Goal: Task Accomplishment & Management: Use online tool/utility

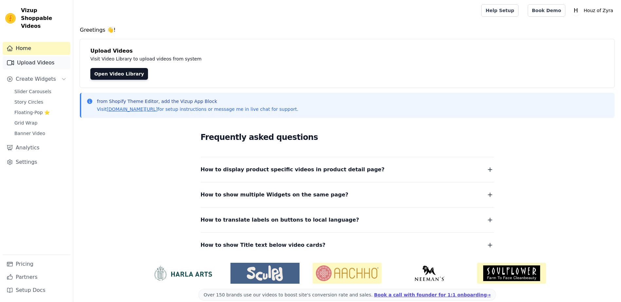
click at [27, 59] on link "Upload Videos" at bounding box center [37, 62] width 68 height 13
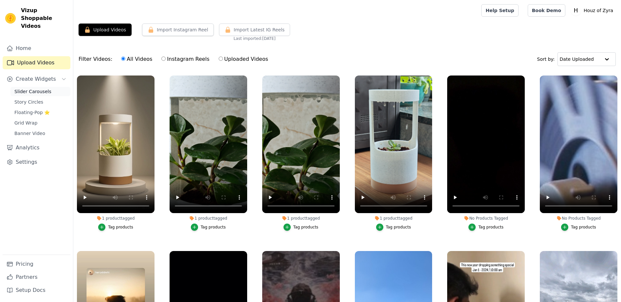
click at [34, 87] on link "Slider Carousels" at bounding box center [40, 91] width 60 height 9
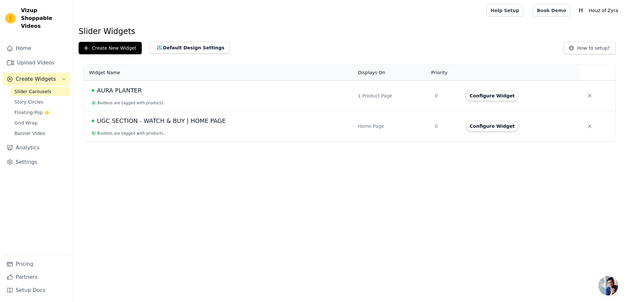
click at [131, 93] on span "AURA PLANTER" at bounding box center [119, 90] width 45 height 9
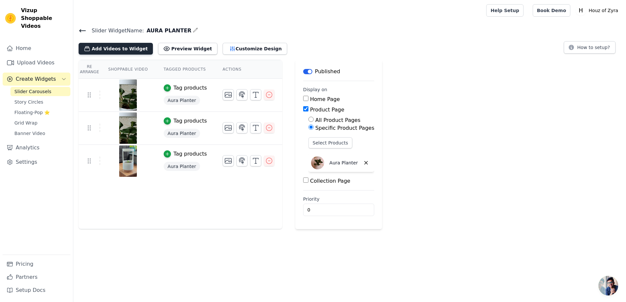
click at [118, 49] on button "Add Videos to Widget" at bounding box center [116, 49] width 74 height 12
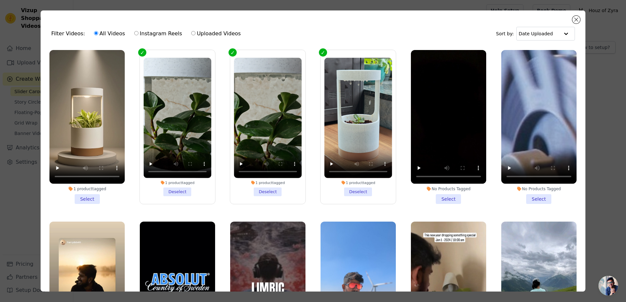
click at [203, 33] on label "Uploaded Videos" at bounding box center [216, 33] width 50 height 9
click at [195, 33] on input "Uploaded Videos" at bounding box center [193, 33] width 4 height 4
radio input "true"
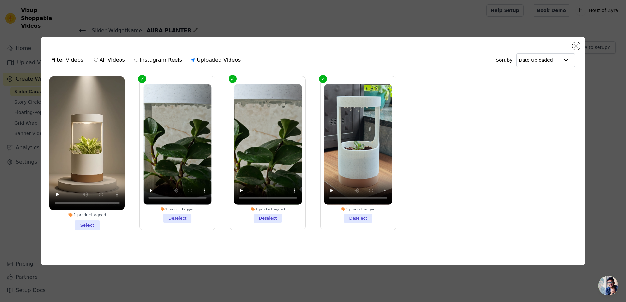
click at [115, 58] on label "All Videos" at bounding box center [110, 60] width 32 height 9
click at [98, 58] on input "All Videos" at bounding box center [96, 60] width 4 height 4
radio input "true"
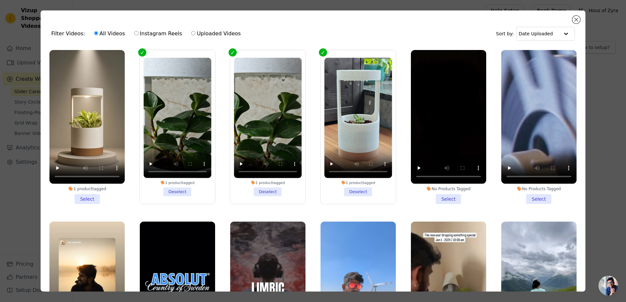
click at [145, 30] on label "Instagram Reels" at bounding box center [158, 33] width 48 height 9
click at [138, 31] on input "Instagram Reels" at bounding box center [136, 33] width 4 height 4
radio input "true"
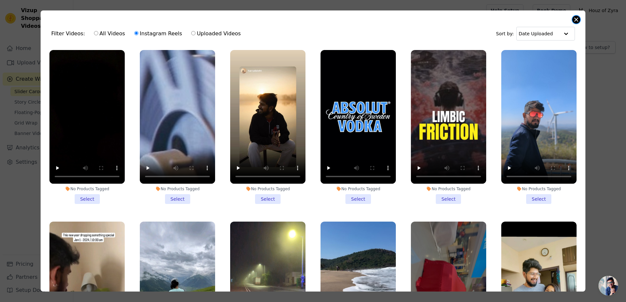
click at [576, 19] on button "Close modal" at bounding box center [576, 20] width 8 height 8
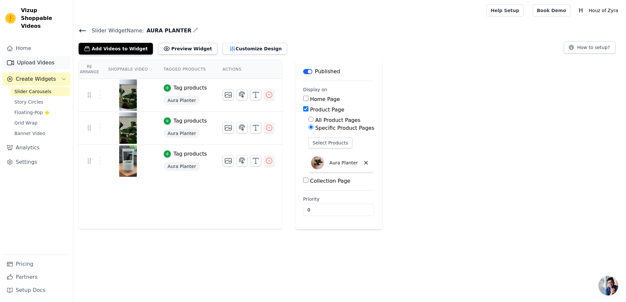
click at [33, 56] on link "Upload Videos" at bounding box center [37, 62] width 68 height 13
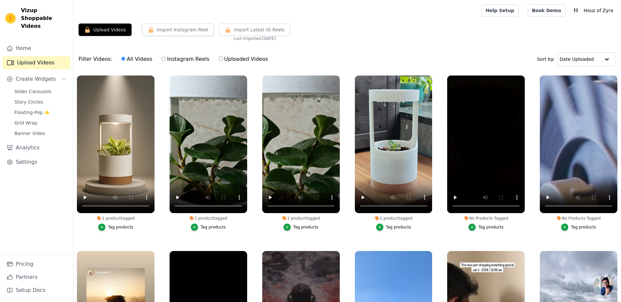
click at [101, 23] on main "Upload Videos Import Instagram Reel Import Latest Instagram Reels Import Latest…" at bounding box center [347, 195] width 548 height 348
click at [99, 30] on button "Upload Videos" at bounding box center [105, 30] width 53 height 12
click at [178, 63] on label "Instagram Reels" at bounding box center [185, 59] width 48 height 9
click at [166, 61] on input "Instagram Reels" at bounding box center [163, 59] width 4 height 4
radio input "true"
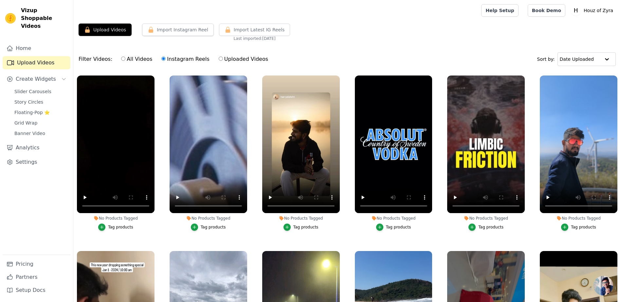
click at [238, 65] on div "All Videos Instagram Reels Uploaded Videos" at bounding box center [195, 59] width 154 height 15
click at [239, 60] on label "Uploaded Videos" at bounding box center [243, 59] width 50 height 9
click at [223, 60] on input "Uploaded Videos" at bounding box center [221, 59] width 4 height 4
radio input "true"
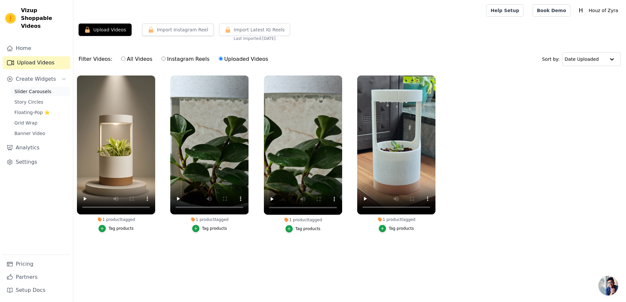
click at [27, 88] on span "Slider Carousels" at bounding box center [32, 91] width 37 height 7
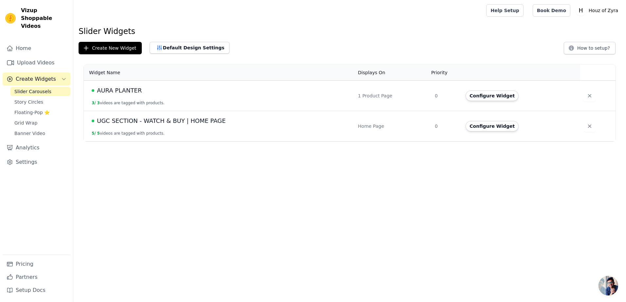
click at [96, 86] on div "AURA PLANTER" at bounding box center [221, 90] width 258 height 9
click at [108, 88] on span "AURA PLANTER" at bounding box center [119, 90] width 45 height 9
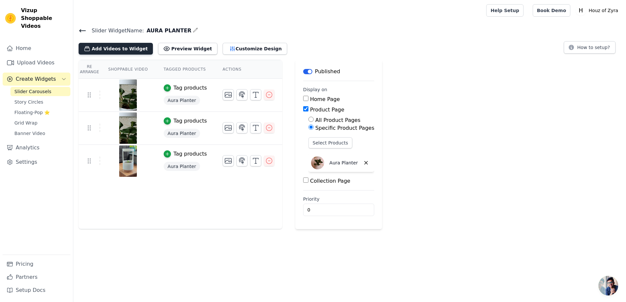
click at [124, 45] on button "Add Videos to Widget" at bounding box center [116, 49] width 74 height 12
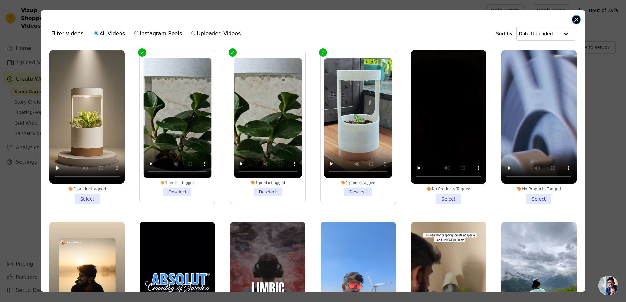
click at [573, 19] on button "Close modal" at bounding box center [576, 20] width 8 height 8
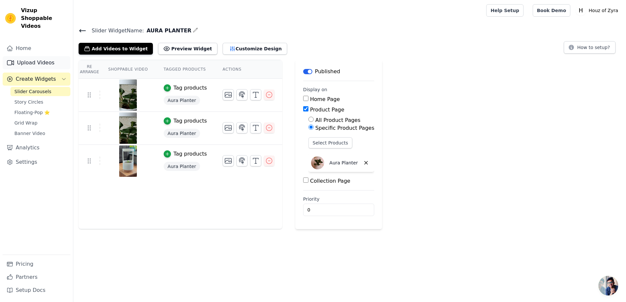
click at [24, 56] on link "Upload Videos" at bounding box center [37, 62] width 68 height 13
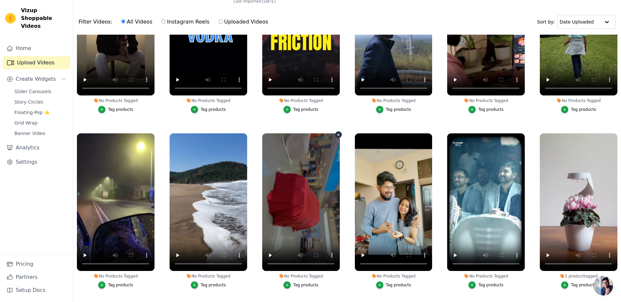
scroll to position [67, 0]
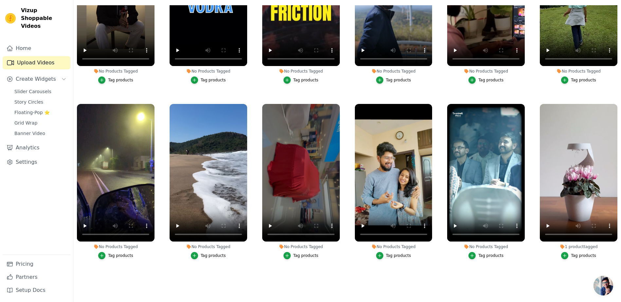
click at [536, 92] on ul "1 product tagged Tag products 1 product tagged Tag products 1 product tagged Ta…" at bounding box center [347, 145] width 548 height 281
click at [523, 103] on icon "button" at bounding box center [523, 105] width 5 height 5
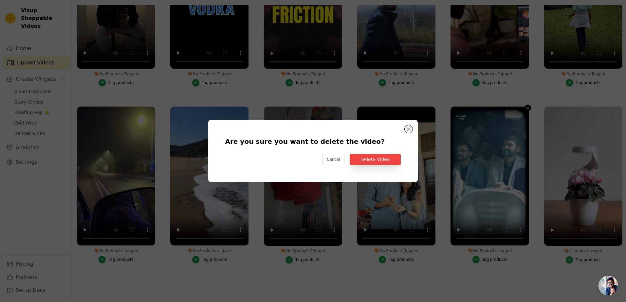
scroll to position [258, 0]
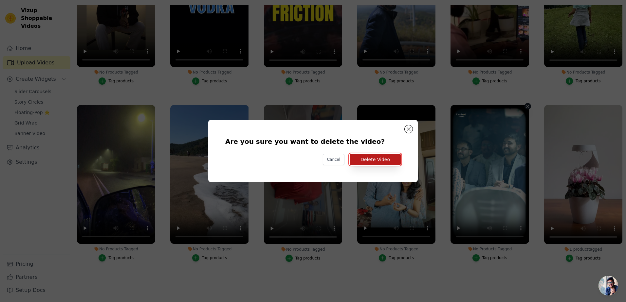
click at [376, 160] on button "Delete Video" at bounding box center [375, 159] width 51 height 11
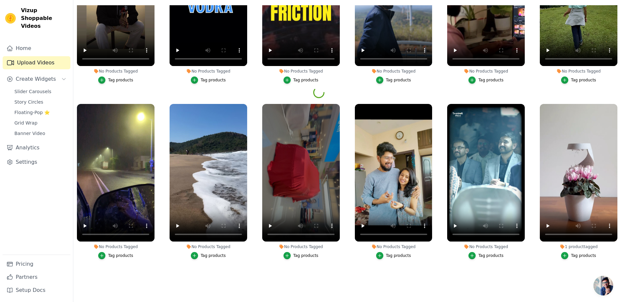
scroll to position [246, 0]
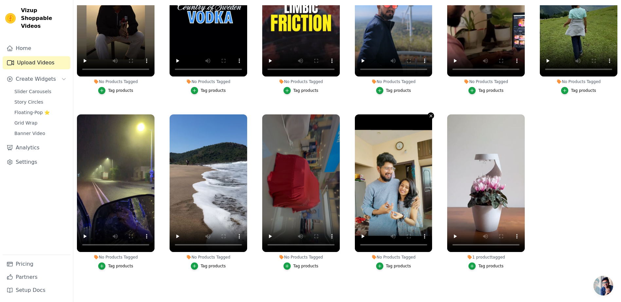
click at [428, 114] on icon "button" at bounding box center [430, 116] width 5 height 5
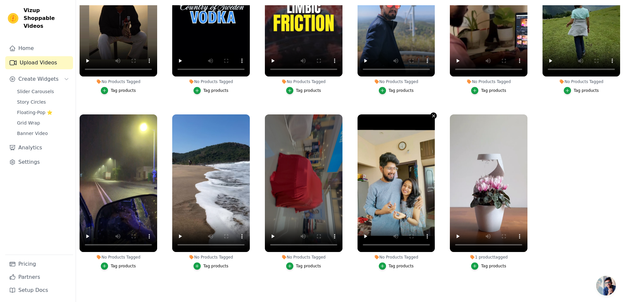
scroll to position [248, 0]
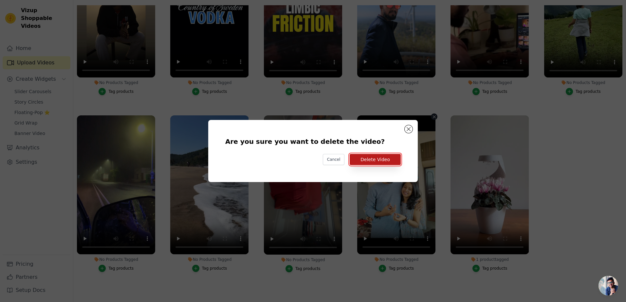
click at [374, 161] on button "Delete Video" at bounding box center [375, 159] width 51 height 11
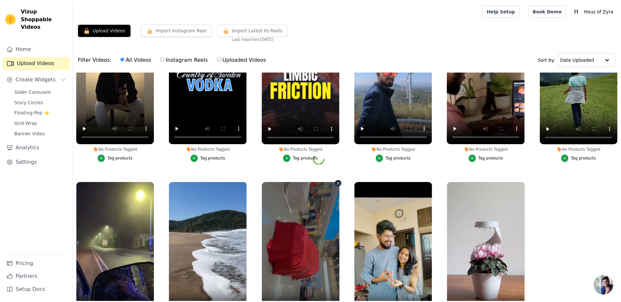
scroll to position [246, 0]
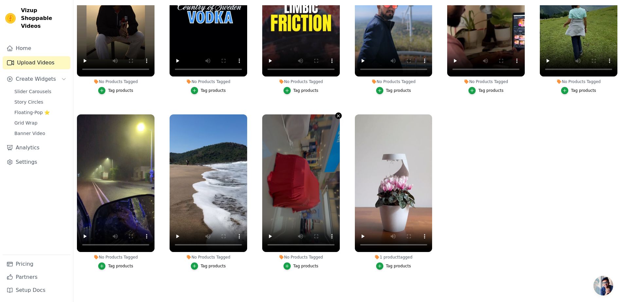
click at [337, 115] on icon "button" at bounding box center [338, 116] width 5 height 5
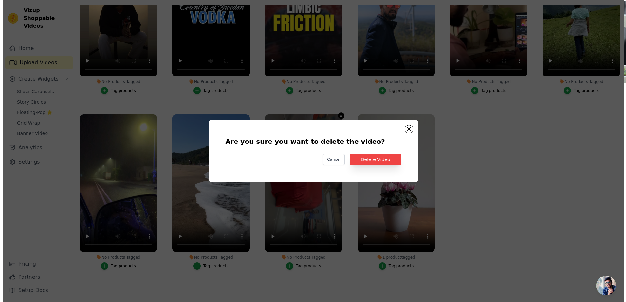
scroll to position [248, 0]
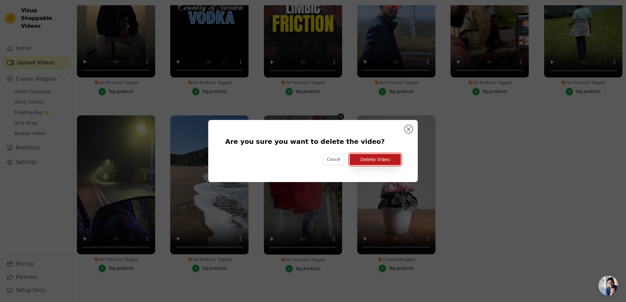
click at [380, 156] on button "Delete Video" at bounding box center [375, 159] width 51 height 11
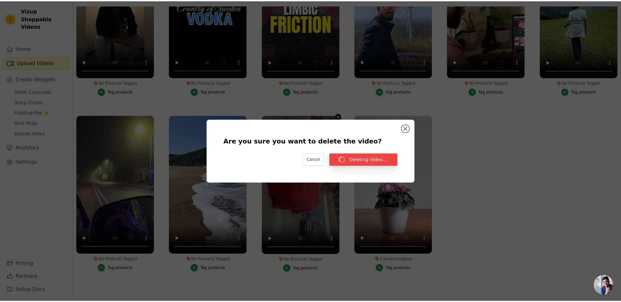
scroll to position [246, 0]
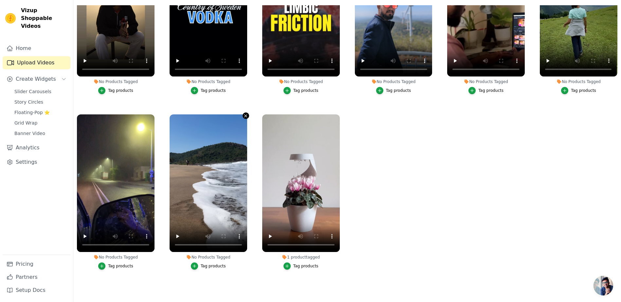
click at [244, 114] on icon "button" at bounding box center [245, 116] width 5 height 5
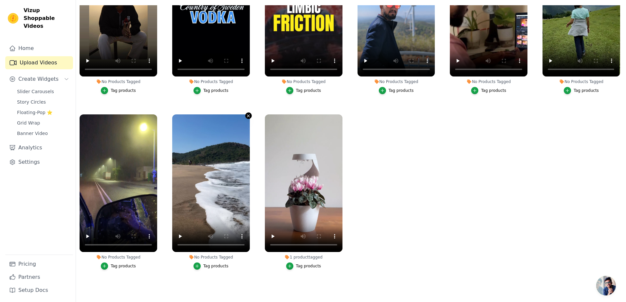
scroll to position [248, 0]
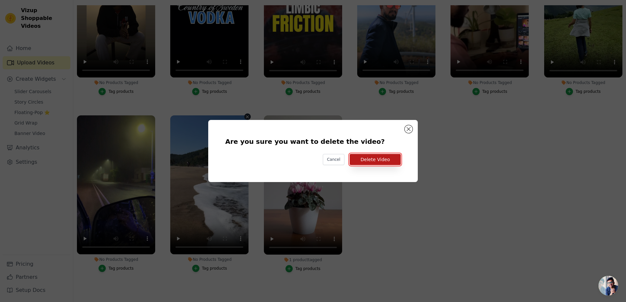
click at [374, 161] on button "Delete Video" at bounding box center [375, 159] width 51 height 11
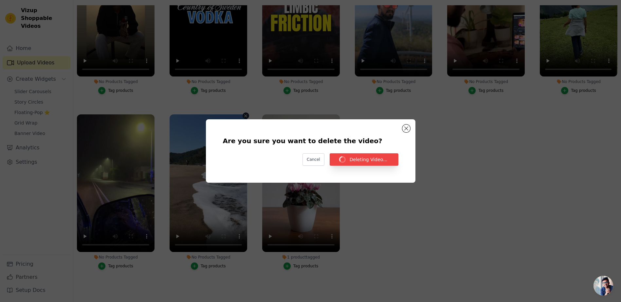
scroll to position [246, 0]
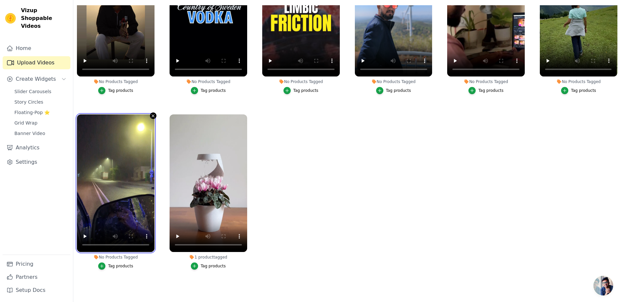
click at [152, 117] on div at bounding box center [116, 184] width 78 height 138
click at [153, 114] on icon "button" at bounding box center [153, 116] width 5 height 5
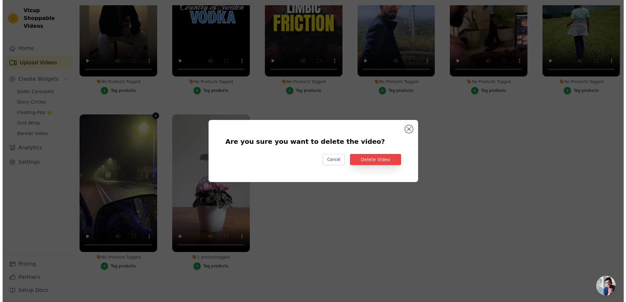
scroll to position [0, 0]
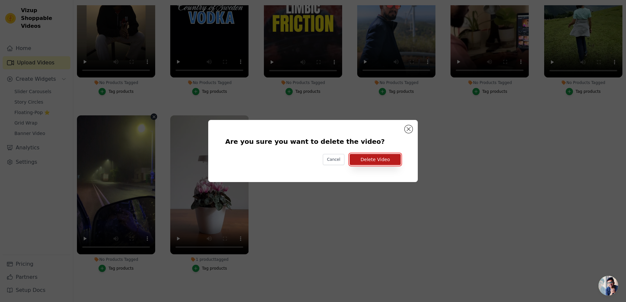
click at [390, 161] on button "Delete Video" at bounding box center [375, 159] width 51 height 11
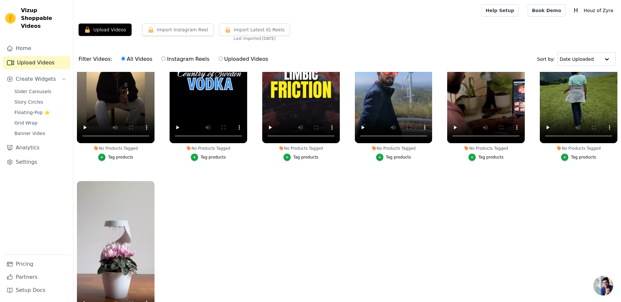
click at [535, 181] on ul "1 product tagged Tag products 1 product tagged Tag products 1 product tagged Ta…" at bounding box center [347, 212] width 548 height 281
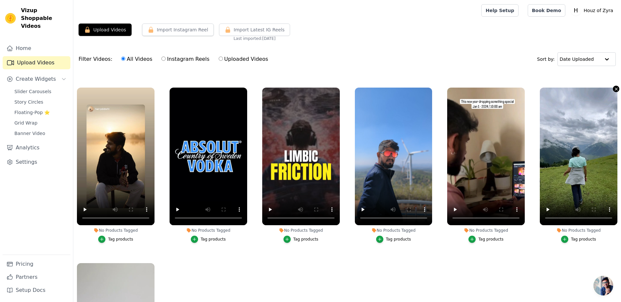
click at [615, 88] on icon "button" at bounding box center [616, 89] width 3 height 3
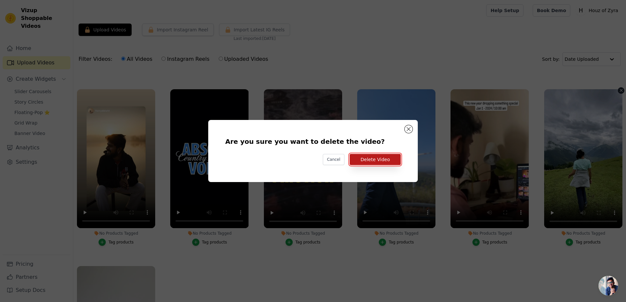
click at [375, 161] on button "Delete Video" at bounding box center [375, 159] width 51 height 11
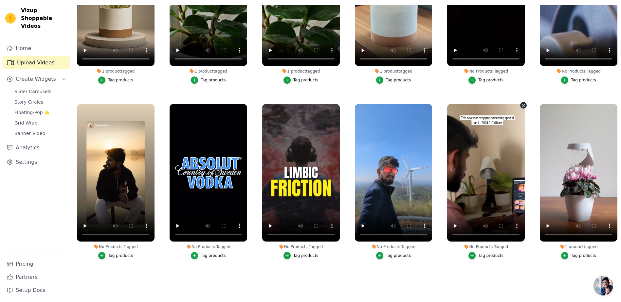
click at [521, 104] on icon "button" at bounding box center [523, 105] width 5 height 5
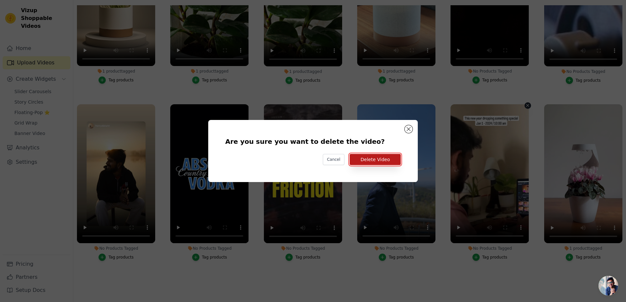
click at [372, 156] on button "Delete Video" at bounding box center [375, 159] width 51 height 11
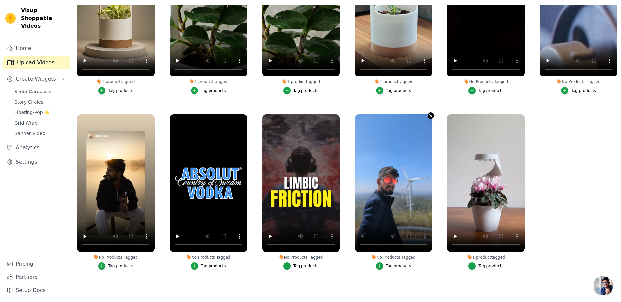
click at [431, 113] on button "No Products Tagged Tag products" at bounding box center [430, 116] width 7 height 7
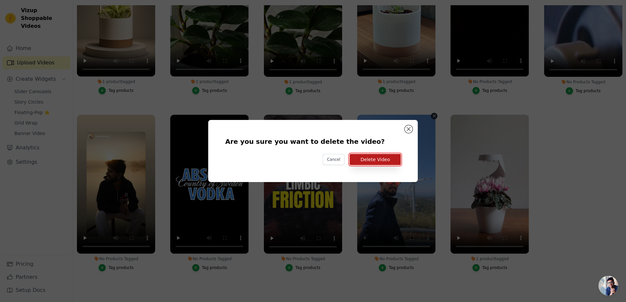
click at [367, 160] on button "Delete Video" at bounding box center [375, 159] width 51 height 11
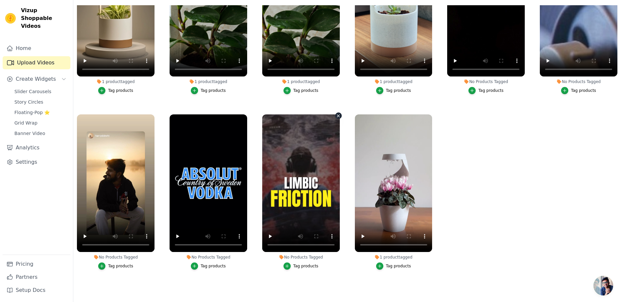
click at [339, 111] on div "No Products Tagged Tag products" at bounding box center [301, 193] width 85 height 165
click at [337, 114] on icon "button" at bounding box center [338, 116] width 5 height 5
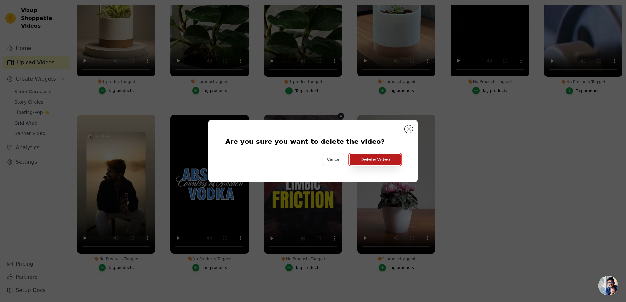
click at [378, 162] on button "Delete Video" at bounding box center [375, 159] width 51 height 11
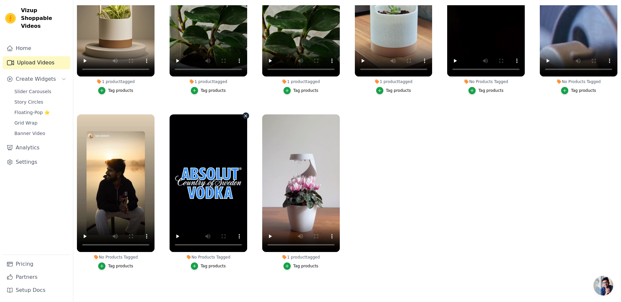
click at [245, 114] on icon "button" at bounding box center [245, 116] width 5 height 5
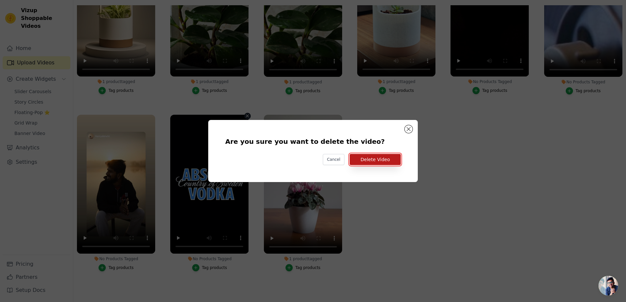
click at [373, 164] on button "Delete Video" at bounding box center [375, 159] width 51 height 11
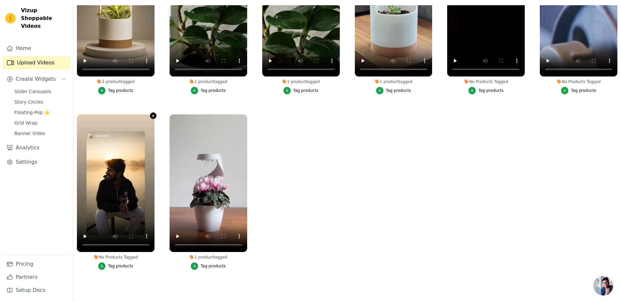
click at [152, 114] on icon "button" at bounding box center [153, 116] width 5 height 5
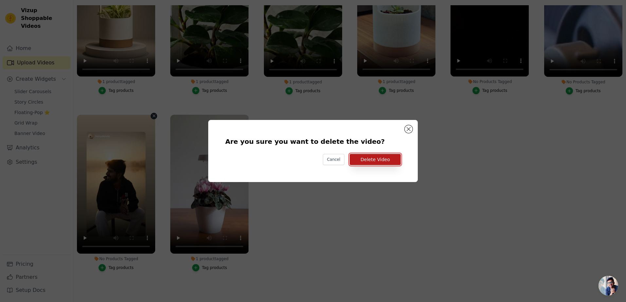
click at [371, 159] on button "Delete Video" at bounding box center [375, 159] width 51 height 11
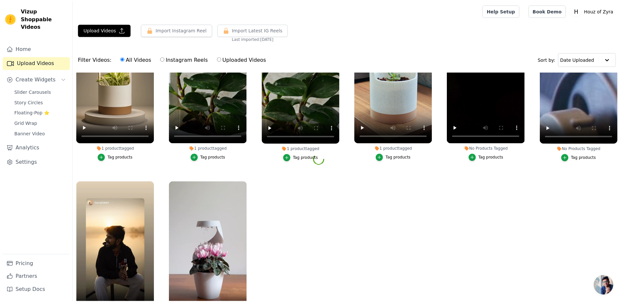
scroll to position [67, 0]
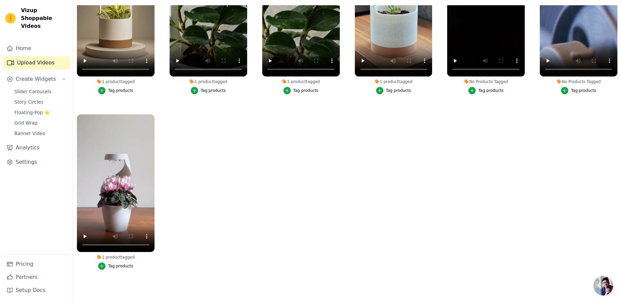
click at [329, 185] on ul "1 product tagged Tag products 1 product tagged Tag products 1 product tagged Ta…" at bounding box center [347, 145] width 548 height 281
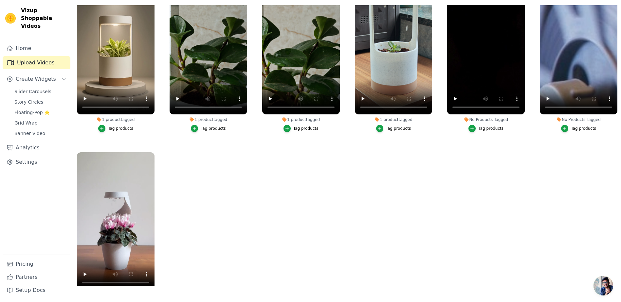
scroll to position [0, 0]
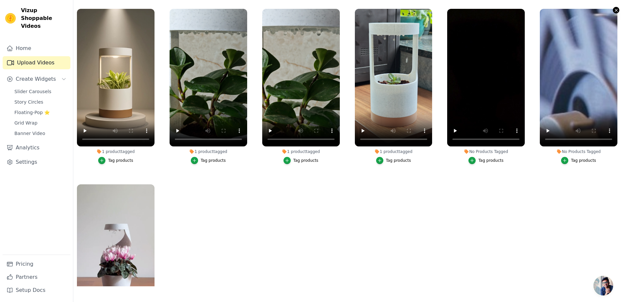
click at [614, 10] on icon "button" at bounding box center [616, 10] width 5 height 5
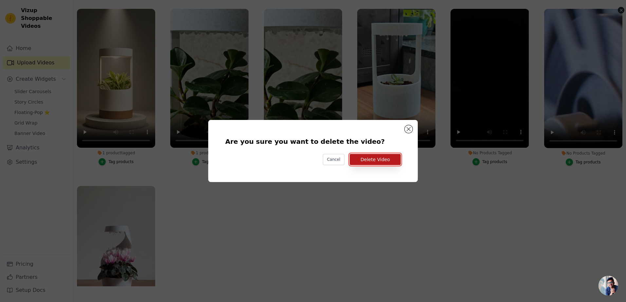
click at [383, 160] on button "Delete Video" at bounding box center [375, 159] width 51 height 11
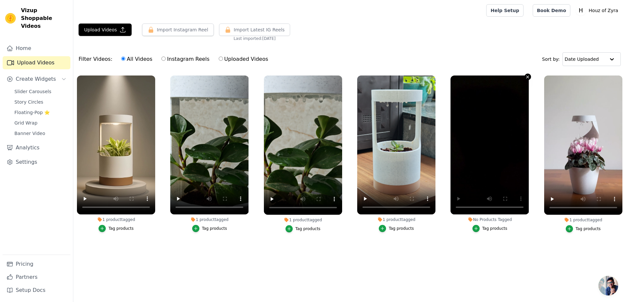
click at [526, 78] on icon "button" at bounding box center [527, 77] width 5 height 5
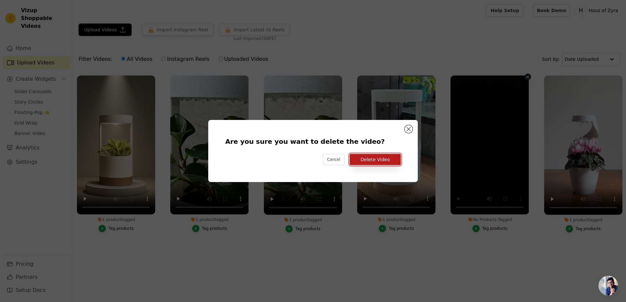
click at [367, 156] on button "Delete Video" at bounding box center [375, 159] width 51 height 11
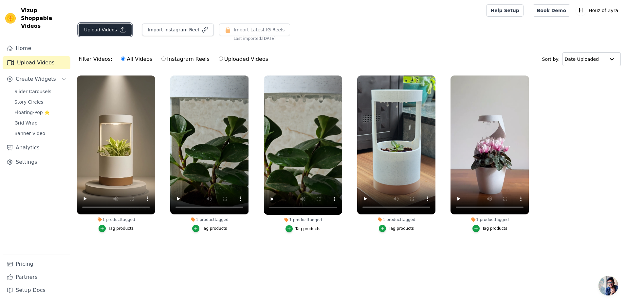
click at [106, 35] on button "Upload Videos" at bounding box center [105, 30] width 53 height 12
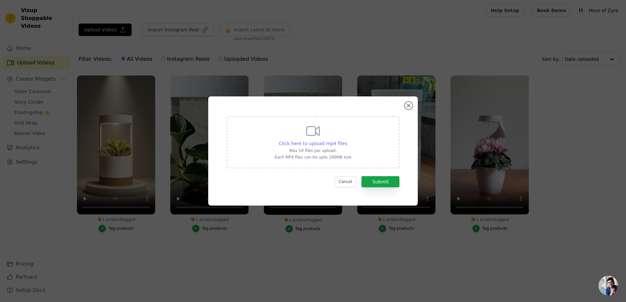
click at [331, 144] on span "Click here to upload mp4 files" at bounding box center [313, 143] width 68 height 5
click at [347, 140] on input "Click here to upload mp4 files Max 10 files per upload. Each MP4 files can be u…" at bounding box center [347, 140] width 0 height 0
type input "C:\fakepath\InShot_20250820_122342750.mp4"
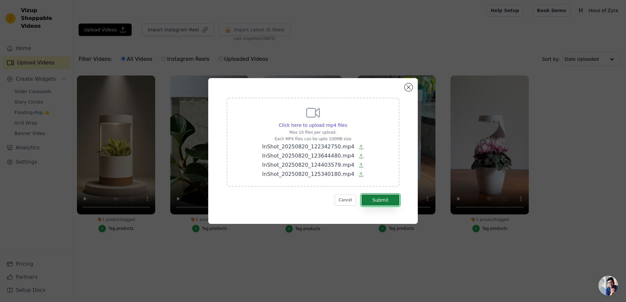
click at [389, 198] on button "Submit" at bounding box center [380, 200] width 38 height 11
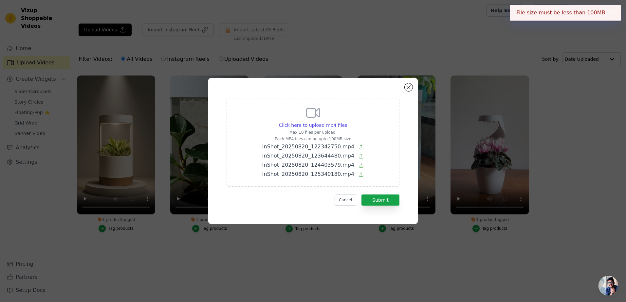
click at [612, 10] on button "✖" at bounding box center [611, 13] width 8 height 8
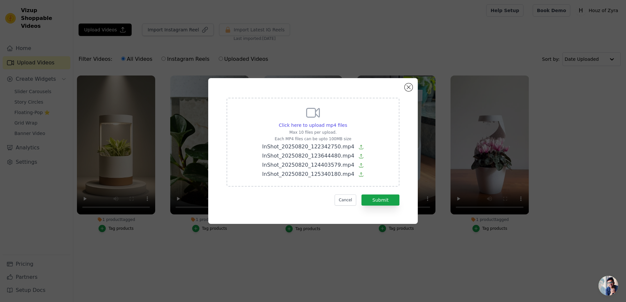
click at [412, 84] on div "Click here to upload mp4 files Max 10 files per upload. Each MP4 files can be u…" at bounding box center [312, 151] width 209 height 146
click at [348, 198] on button "Cancel" at bounding box center [346, 200] width 22 height 11
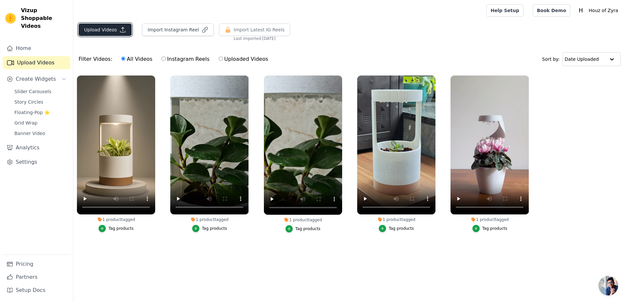
click at [105, 26] on button "Upload Videos" at bounding box center [105, 30] width 53 height 12
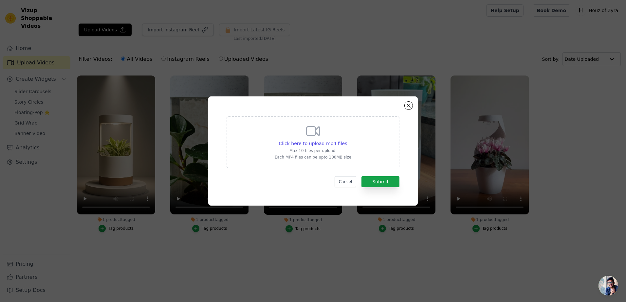
click at [335, 139] on div "Click here to upload mp4 files Max 10 files per upload. Each MP4 files can be u…" at bounding box center [313, 141] width 77 height 37
click at [347, 140] on input "Click here to upload mp4 files Max 10 files per upload. Each MP4 files can be u…" at bounding box center [347, 140] width 0 height 0
type input "C:\fakepath\InShot_20250820_125340180.mp4"
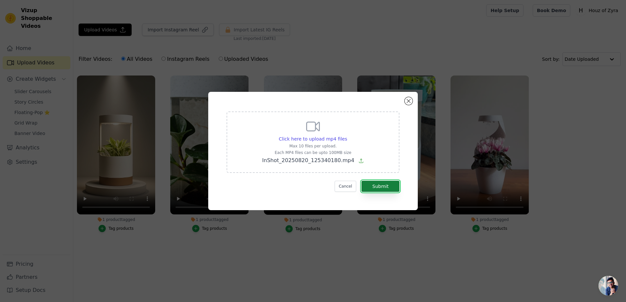
click at [383, 186] on button "Submit" at bounding box center [380, 186] width 38 height 11
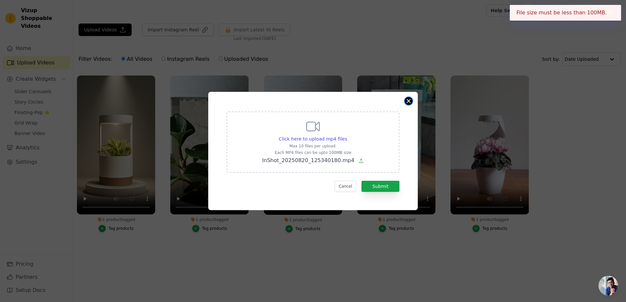
click at [409, 98] on button "Close modal" at bounding box center [409, 101] width 8 height 8
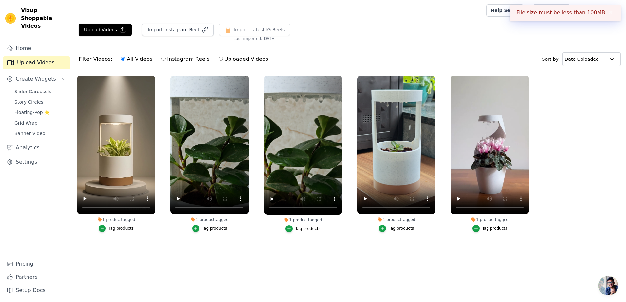
click at [97, 40] on div "Upload Videos Import Instagram Reel Import Latest Instagram Reels Import Latest…" at bounding box center [349, 33] width 553 height 18
click at [101, 33] on button "Upload Videos" at bounding box center [105, 30] width 53 height 12
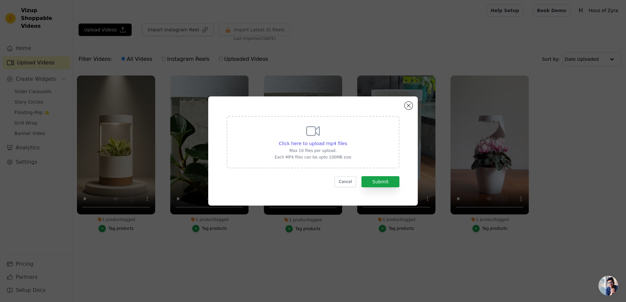
click at [326, 139] on div "Click here to upload mp4 files Max 10 files per upload. Each MP4 files can be u…" at bounding box center [313, 141] width 77 height 37
click at [347, 140] on input "Click here to upload mp4 files Max 10 files per upload. Each MP4 files can be u…" at bounding box center [347, 140] width 0 height 0
type input "C:\fakepath\InShot_20250820_122342750.mp4"
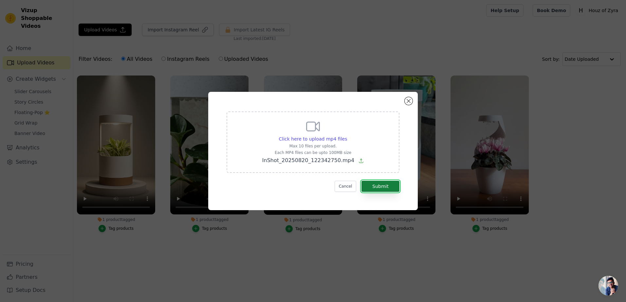
click at [382, 188] on button "Submit" at bounding box center [380, 186] width 38 height 11
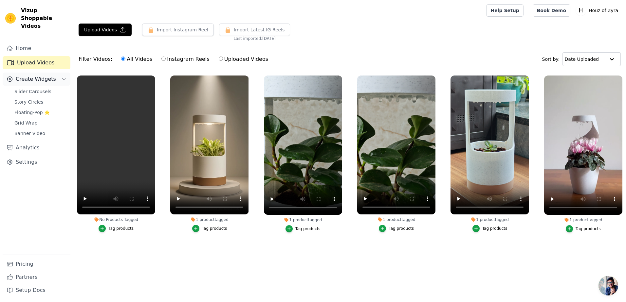
click at [30, 76] on button "Create Widgets" at bounding box center [37, 79] width 68 height 13
click at [28, 75] on span "Create Widgets" at bounding box center [36, 79] width 40 height 8
click at [27, 88] on div "Slider Carousels Story Circles Floating-Pop ⭐ Grid Wrap Banner Video" at bounding box center [40, 112] width 60 height 51
click at [31, 88] on link "Slider Carousels" at bounding box center [40, 91] width 60 height 9
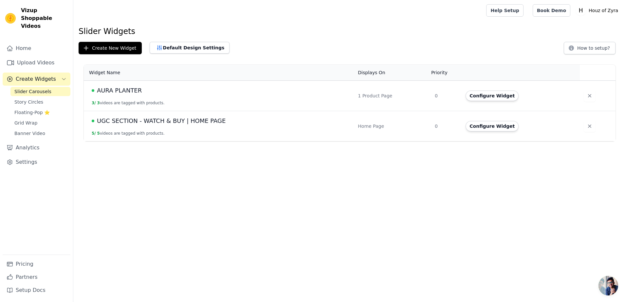
click at [119, 92] on span "AURA PLANTER" at bounding box center [119, 90] width 45 height 9
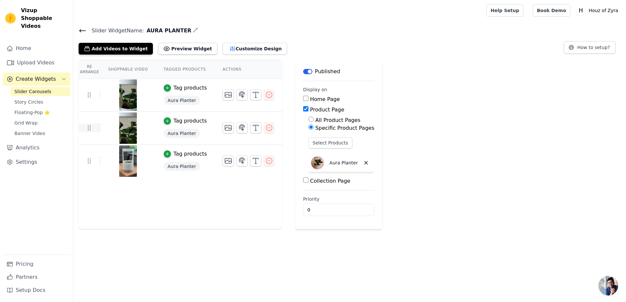
click at [86, 128] on icon at bounding box center [89, 128] width 8 height 8
drag, startPoint x: 86, startPoint y: 128, endPoint x: 228, endPoint y: 202, distance: 160.6
click at [246, 229] on html "Vizup Shoppable Videos Home Upload Videos Create Widgets Slider Carousels Story…" at bounding box center [313, 114] width 626 height 229
click at [127, 127] on img at bounding box center [128, 128] width 18 height 31
click at [265, 128] on icon "button" at bounding box center [269, 128] width 8 height 8
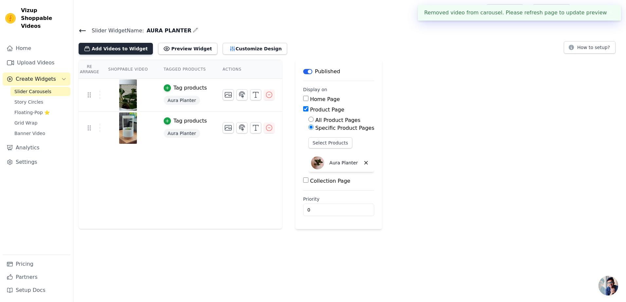
click at [106, 47] on button "Add Videos to Widget" at bounding box center [116, 49] width 74 height 12
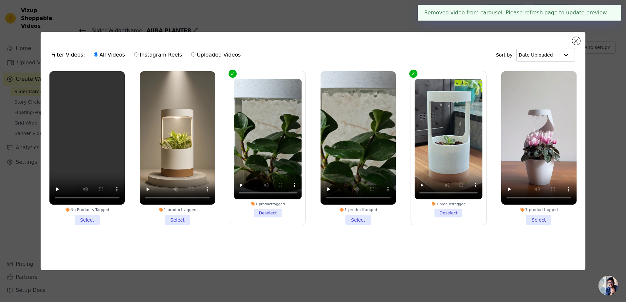
click at [90, 223] on li "No Products Tagged Select" at bounding box center [86, 148] width 75 height 154
click at [0, 0] on input "No Products Tagged Select" at bounding box center [0, 0] width 0 height 0
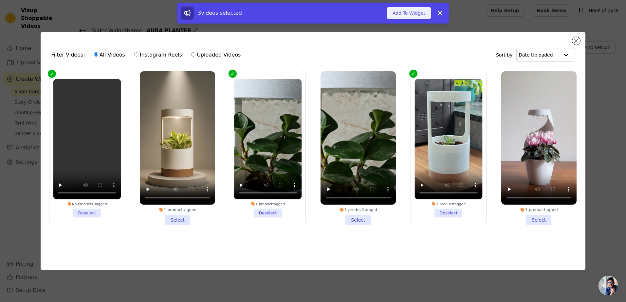
click at [410, 11] on button "Add To Widget" at bounding box center [409, 13] width 44 height 12
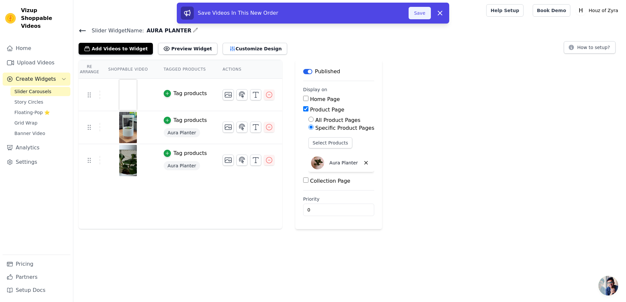
click at [419, 13] on button "Save" at bounding box center [419, 13] width 22 height 12
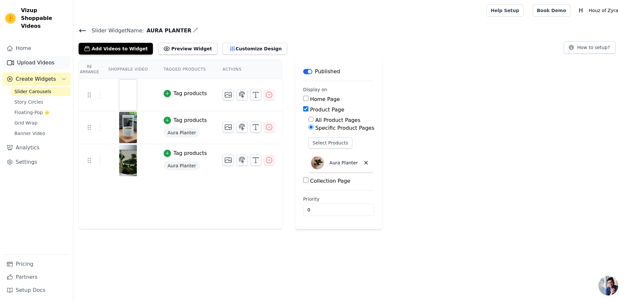
click at [32, 56] on link "Upload Videos" at bounding box center [37, 62] width 68 height 13
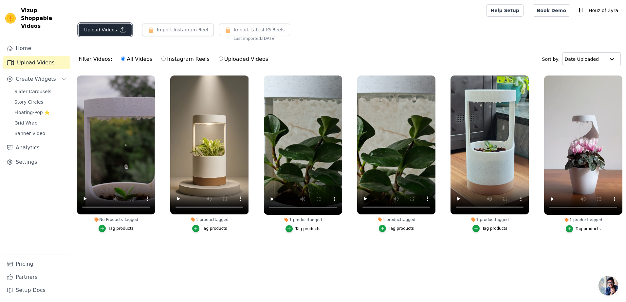
click at [102, 30] on button "Upload Videos" at bounding box center [105, 30] width 53 height 12
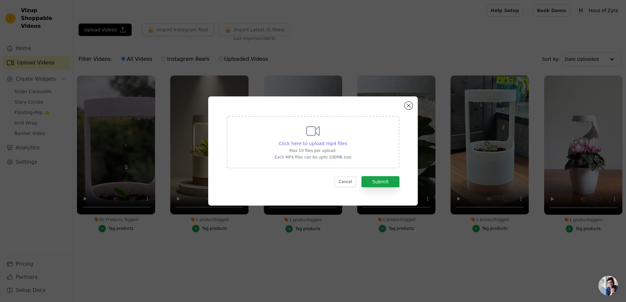
click at [328, 144] on span "Click here to upload mp4 files" at bounding box center [313, 143] width 68 height 5
click at [347, 140] on input "Click here to upload mp4 files Max 10 files per upload. Each MP4 files can be u…" at bounding box center [347, 140] width 0 height 0
type input "C:\fakepath\InShot_20250820_124403579.mp4"
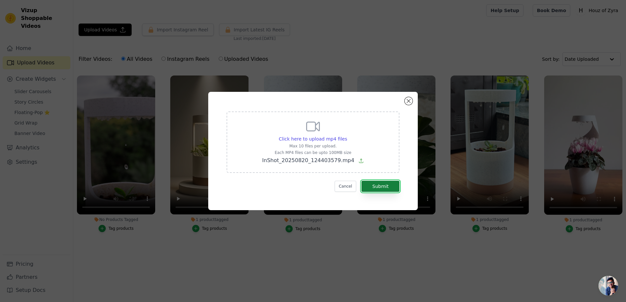
click at [389, 183] on button "Submit" at bounding box center [380, 186] width 38 height 11
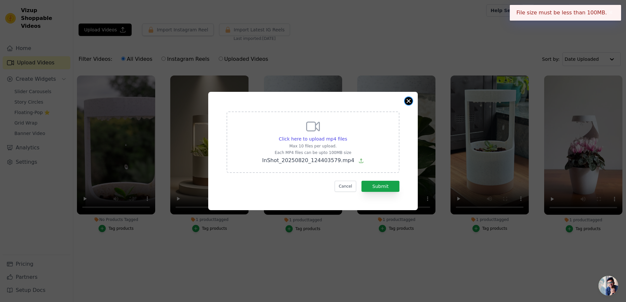
click at [409, 100] on button "Close modal" at bounding box center [409, 101] width 8 height 8
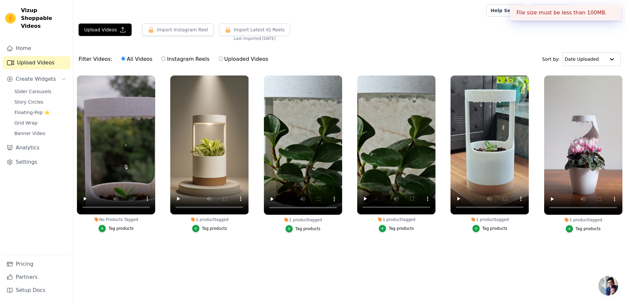
click at [364, 259] on ul "No Products Tagged Tag products 1 product tagged Tag products 1 product tagged …" at bounding box center [349, 166] width 553 height 188
click at [32, 43] on link "Home" at bounding box center [37, 48] width 68 height 13
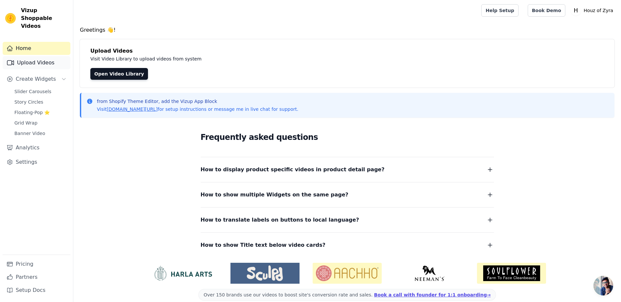
click at [44, 56] on link "Upload Videos" at bounding box center [37, 62] width 68 height 13
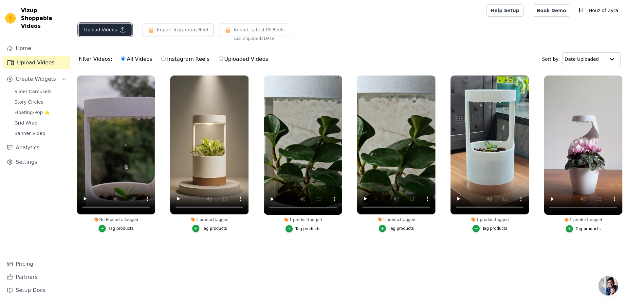
click at [112, 35] on button "Upload Videos" at bounding box center [105, 30] width 53 height 12
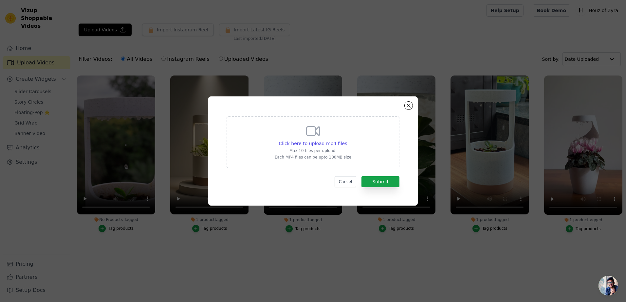
click at [322, 133] on div "Click here to upload mp4 files Max 10 files per upload. Each MP4 files can be u…" at bounding box center [313, 141] width 77 height 37
click at [347, 140] on input "Click here to upload mp4 files Max 10 files per upload. Each MP4 files can be u…" at bounding box center [347, 140] width 0 height 0
type input "C:\fakepath\Untitled design (1).mp4"
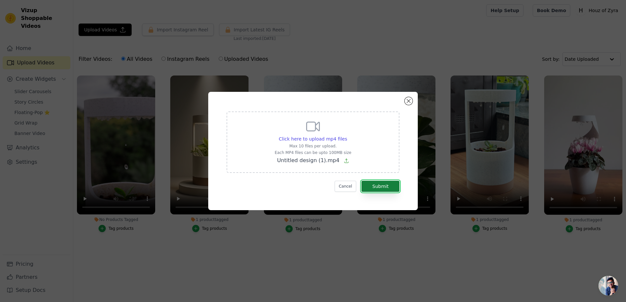
click at [389, 187] on button "Submit" at bounding box center [380, 186] width 38 height 11
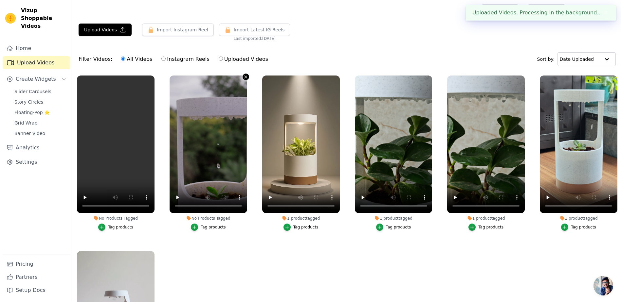
click at [246, 77] on icon "button" at bounding box center [245, 77] width 5 height 5
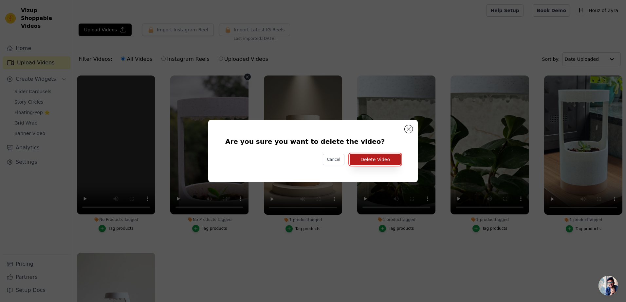
click at [382, 164] on button "Delete Video" at bounding box center [375, 159] width 51 height 11
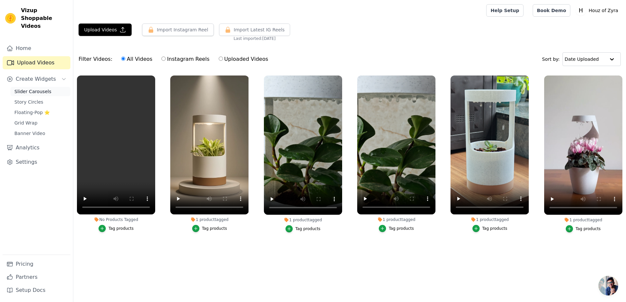
click at [35, 88] on span "Slider Carousels" at bounding box center [32, 91] width 37 height 7
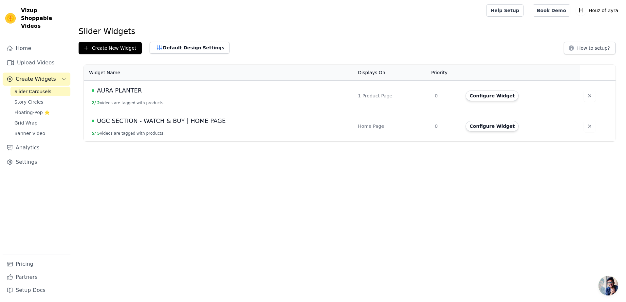
click at [122, 87] on span "AURA PLANTER" at bounding box center [119, 90] width 45 height 9
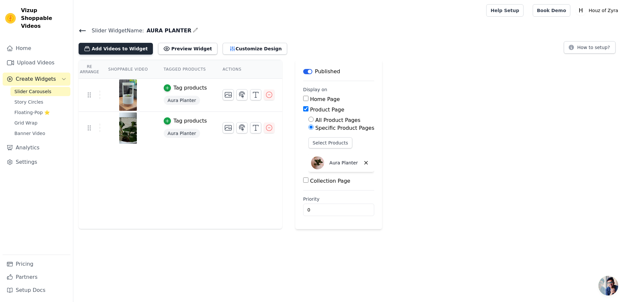
click at [113, 47] on button "Add Videos to Widget" at bounding box center [116, 49] width 74 height 12
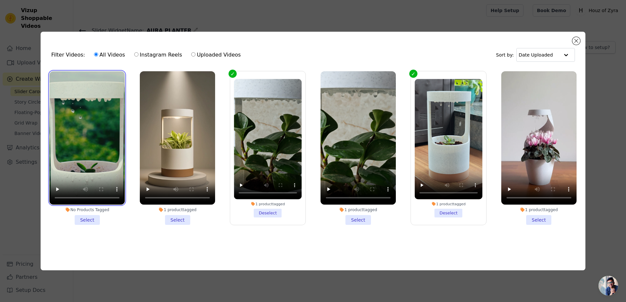
click at [96, 149] on video at bounding box center [86, 138] width 75 height 134
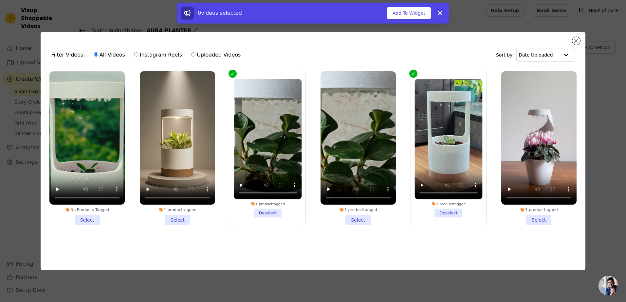
click at [88, 217] on li "No Products Tagged Select" at bounding box center [86, 148] width 75 height 154
click at [0, 0] on input "No Products Tagged Select" at bounding box center [0, 0] width 0 height 0
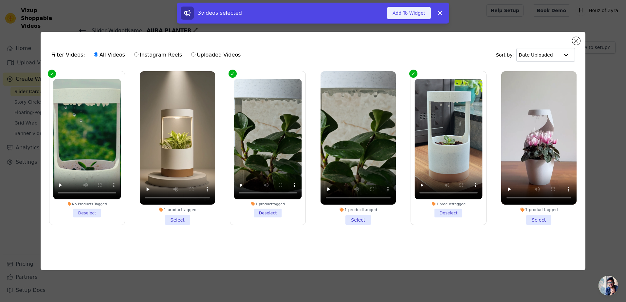
click at [413, 16] on button "Add To Widget" at bounding box center [409, 13] width 44 height 12
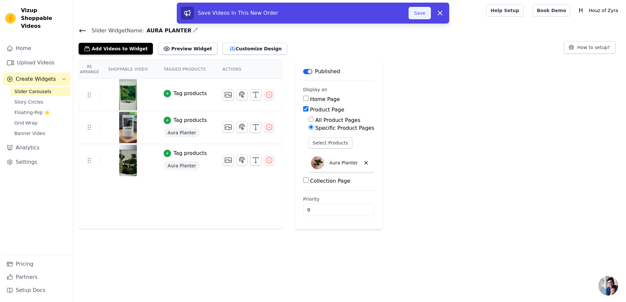
click at [426, 14] on button "Save" at bounding box center [419, 13] width 22 height 12
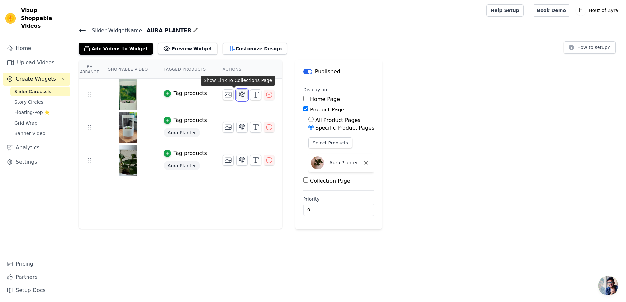
click at [239, 94] on icon "button" at bounding box center [242, 95] width 6 height 6
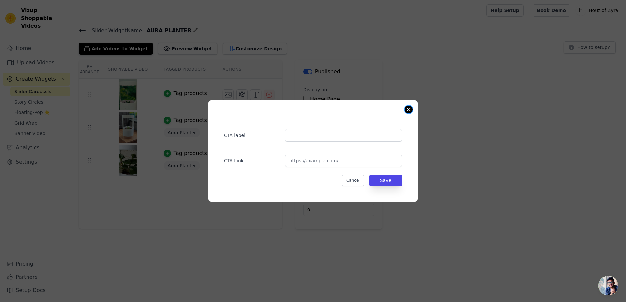
click at [405, 108] on button "Close modal" at bounding box center [409, 110] width 8 height 8
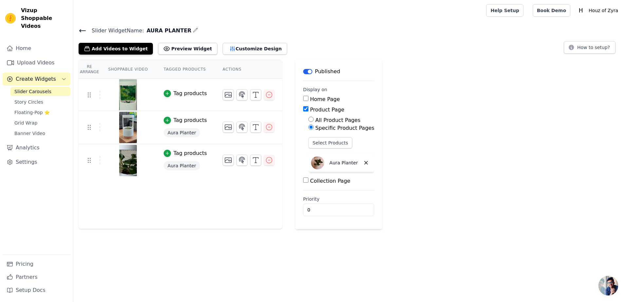
click at [182, 89] on td "Tag products" at bounding box center [185, 95] width 59 height 32
click at [45, 56] on link "Upload Videos" at bounding box center [37, 62] width 68 height 13
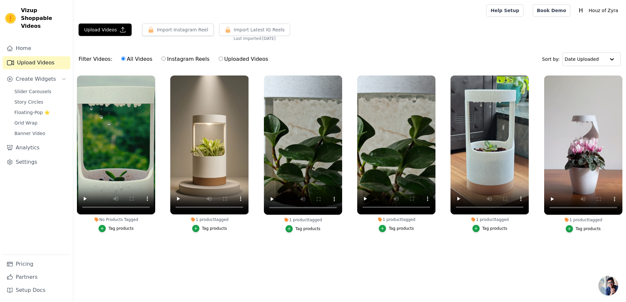
click at [123, 221] on div "No Products Tagged" at bounding box center [116, 219] width 78 height 5
click at [119, 228] on div "Tag products" at bounding box center [120, 228] width 25 height 5
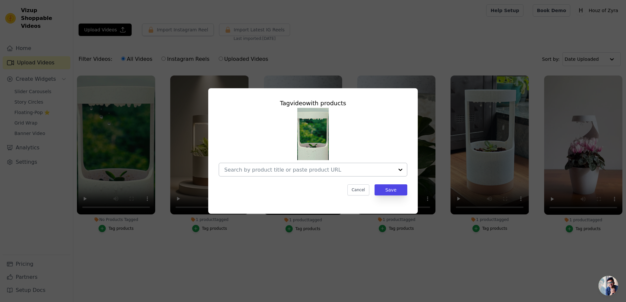
click at [343, 173] on div at bounding box center [309, 169] width 170 height 13
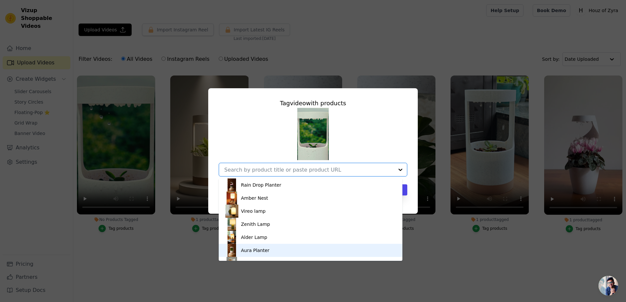
click at [251, 253] on div "Aura Planter" at bounding box center [255, 250] width 28 height 7
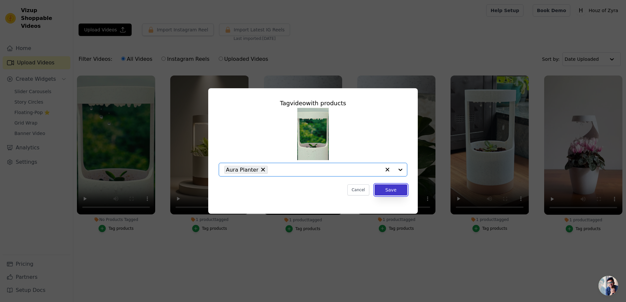
click at [395, 194] on button "Save" at bounding box center [390, 190] width 33 height 11
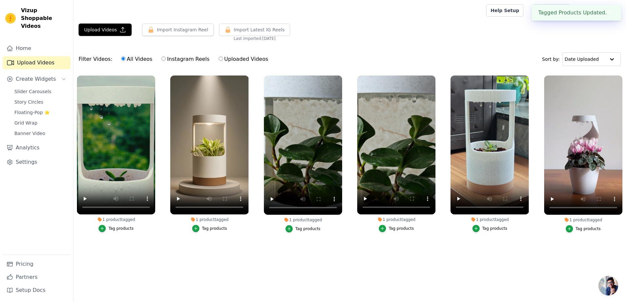
click at [33, 57] on link "Upload Videos" at bounding box center [37, 62] width 68 height 13
click at [27, 88] on span "Slider Carousels" at bounding box center [32, 91] width 37 height 7
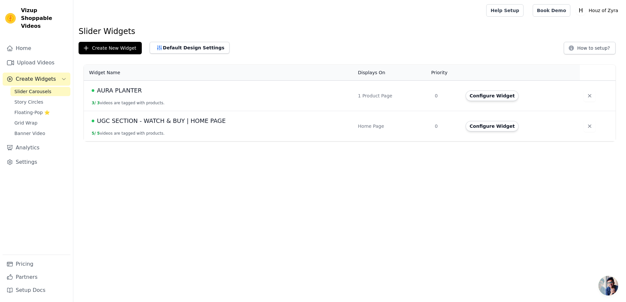
click at [123, 91] on span "AURA PLANTER" at bounding box center [119, 90] width 45 height 9
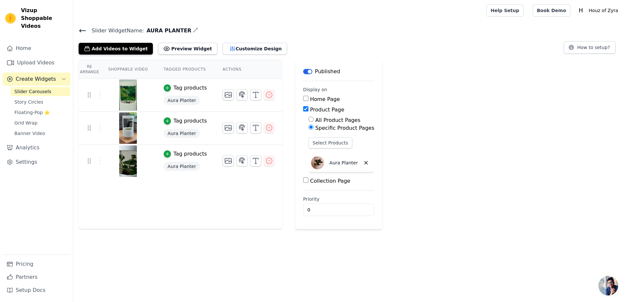
click at [138, 77] on th "Shoppable Video" at bounding box center [127, 69] width 55 height 19
click at [130, 72] on th "Shoppable Video" at bounding box center [127, 69] width 55 height 19
click at [130, 71] on th "Shoppable Video" at bounding box center [127, 69] width 55 height 19
click at [177, 69] on th "Tagged Products" at bounding box center [185, 69] width 59 height 19
click at [224, 69] on th "Actions" at bounding box center [248, 69] width 67 height 19
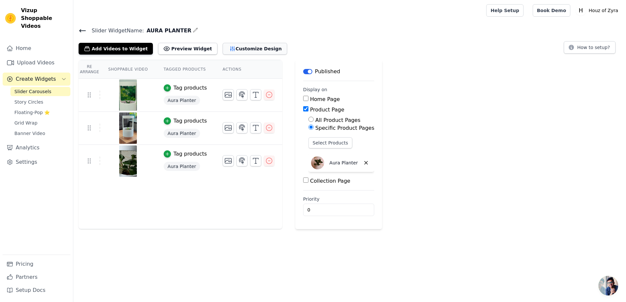
click at [248, 46] on button "Customize Design" at bounding box center [255, 49] width 64 height 12
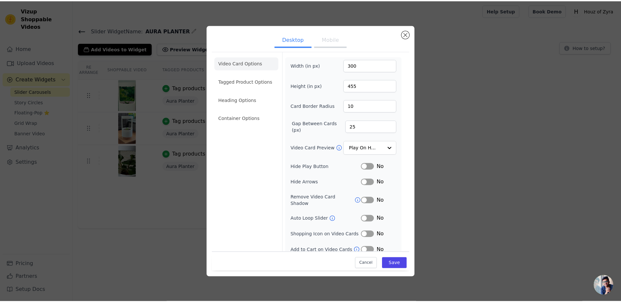
scroll to position [1, 0]
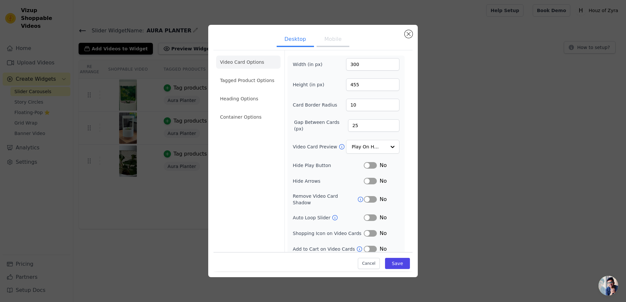
click at [332, 215] on icon at bounding box center [335, 218] width 7 height 7
click at [411, 29] on div "Desktop Mobile Video Card Options Tagged Product Options Heading Options Contai…" at bounding box center [312, 151] width 209 height 252
click at [407, 34] on button "Close modal" at bounding box center [409, 34] width 8 height 8
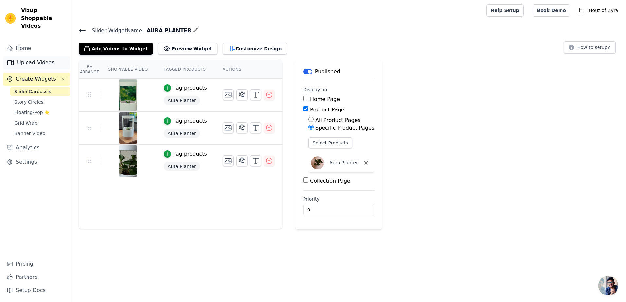
click at [19, 58] on link "Upload Videos" at bounding box center [37, 62] width 68 height 13
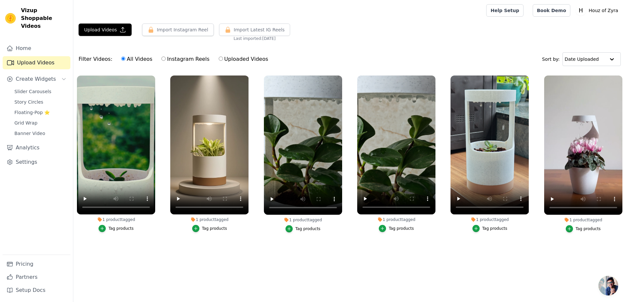
click at [92, 23] on main "Upload Videos Import Instagram Reel Import Latest Instagram Reels Import Latest…" at bounding box center [349, 148] width 553 height 255
click at [91, 32] on button "Upload Videos" at bounding box center [105, 30] width 53 height 12
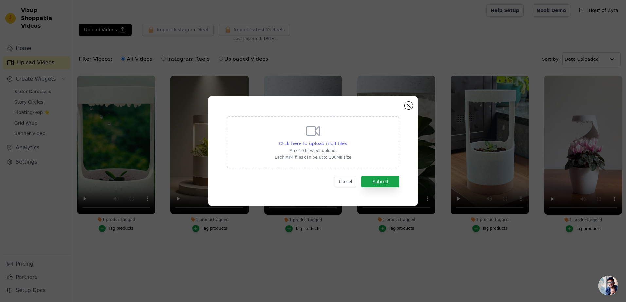
click at [330, 145] on span "Click here to upload mp4 files" at bounding box center [313, 143] width 68 height 5
click at [347, 140] on input "Click here to upload mp4 files Max 10 files per upload. Each MP4 files can be u…" at bounding box center [347, 140] width 0 height 0
type input "C:\fakepath\Untitled design (2).mp4"
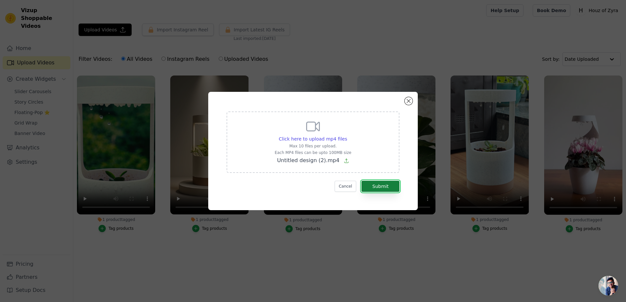
click at [383, 186] on button "Submit" at bounding box center [380, 186] width 38 height 11
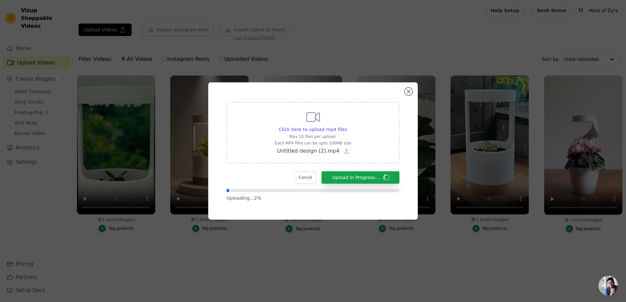
click at [262, 177] on div "Cancel Upload In Progress..." at bounding box center [312, 178] width 173 height 12
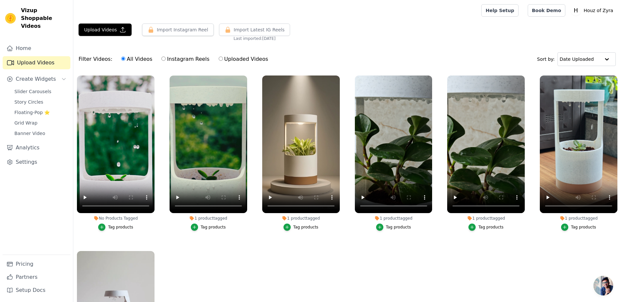
click at [114, 226] on div "Tag products" at bounding box center [120, 227] width 25 height 5
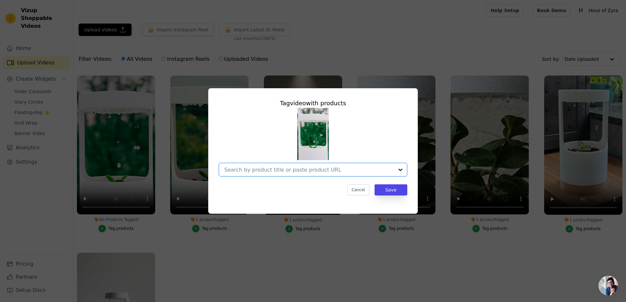
click at [297, 169] on input "No Products Tagged Tag video with products Option undefined, selected. Select i…" at bounding box center [309, 170] width 170 height 6
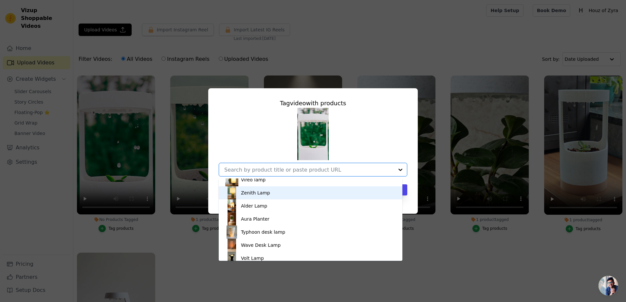
scroll to position [55, 0]
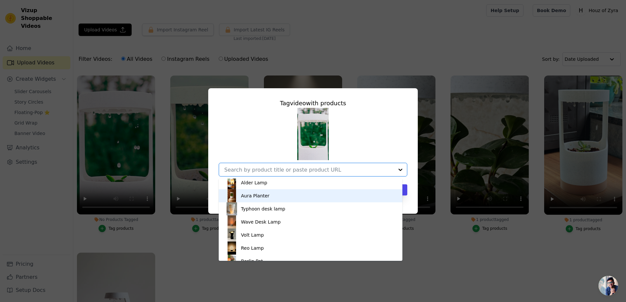
click at [277, 194] on div "Aura Planter" at bounding box center [310, 196] width 171 height 13
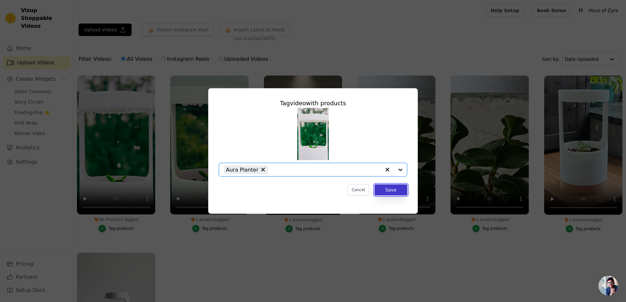
click at [397, 191] on button "Save" at bounding box center [390, 190] width 33 height 11
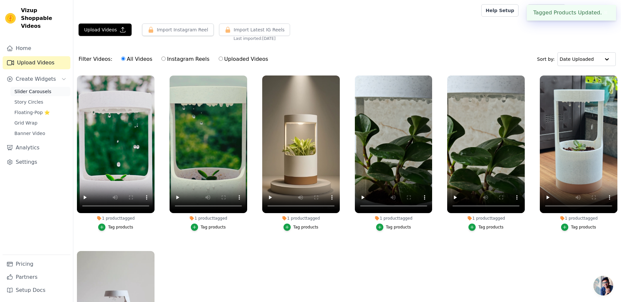
click at [34, 88] on span "Slider Carousels" at bounding box center [32, 91] width 37 height 7
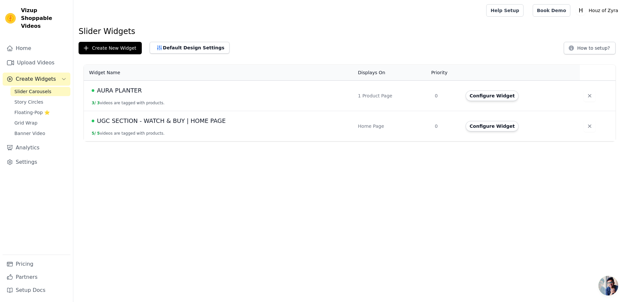
click at [154, 126] on td "UGC SECTION - WATCH & BUY | HOME PAGE 5 / 5 videos are tagged with products." at bounding box center [219, 126] width 270 height 30
click at [158, 123] on span "UGC SECTION - WATCH & BUY | HOME PAGE" at bounding box center [161, 121] width 129 height 9
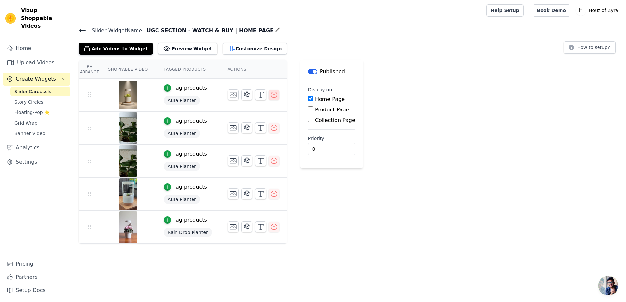
click at [270, 95] on icon "button" at bounding box center [274, 95] width 8 height 8
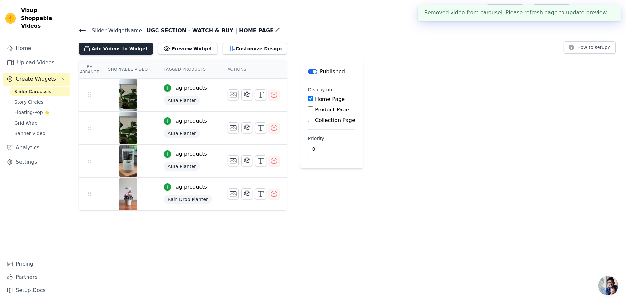
click at [102, 50] on button "Add Videos to Widget" at bounding box center [116, 49] width 74 height 12
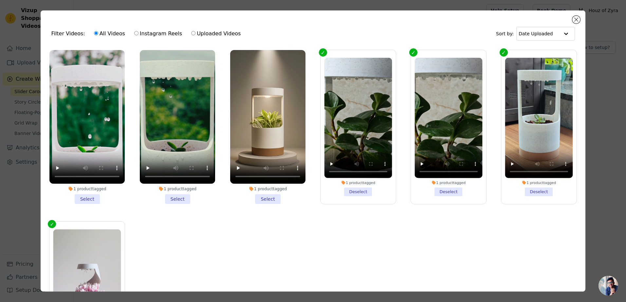
click at [89, 197] on li "1 product tagged Select" at bounding box center [86, 127] width 75 height 154
click at [0, 0] on input "1 product tagged Select" at bounding box center [0, 0] width 0 height 0
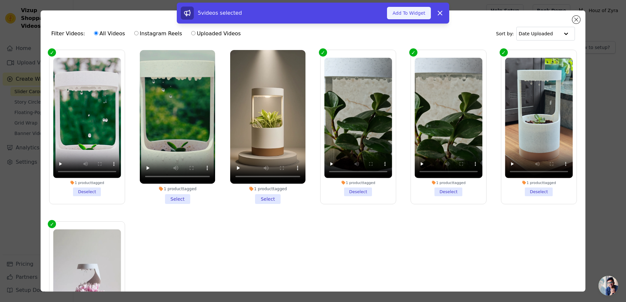
click at [400, 11] on button "Add To Widget" at bounding box center [409, 13] width 44 height 12
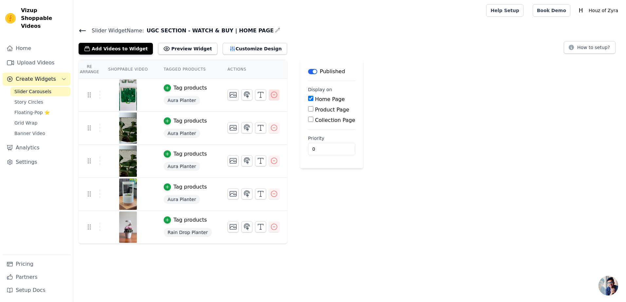
click at [270, 94] on icon "button" at bounding box center [274, 95] width 8 height 8
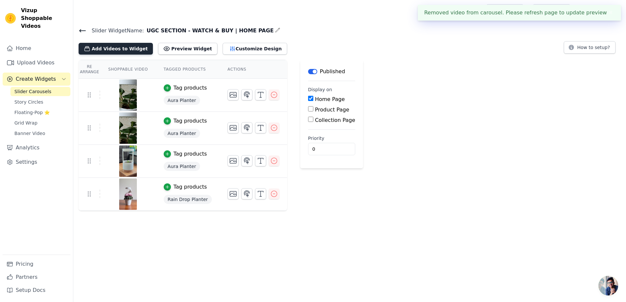
click at [95, 47] on button "Add Videos to Widget" at bounding box center [116, 49] width 74 height 12
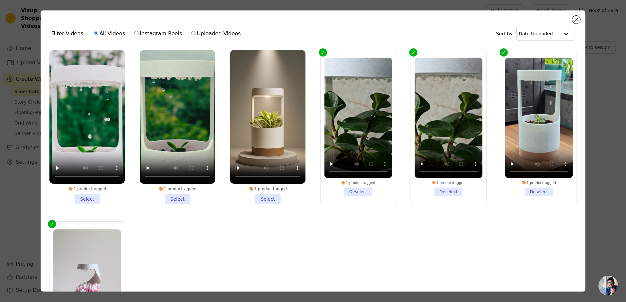
click at [178, 196] on li "1 product tagged Select" at bounding box center [177, 127] width 75 height 154
click at [0, 0] on input "1 product tagged Select" at bounding box center [0, 0] width 0 height 0
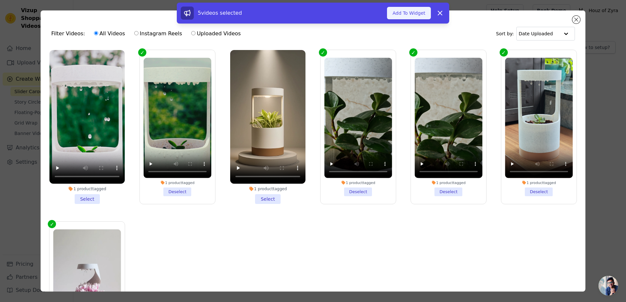
click at [409, 16] on button "Add To Widget" at bounding box center [409, 13] width 44 height 12
